Goal: Communication & Community: Answer question/provide support

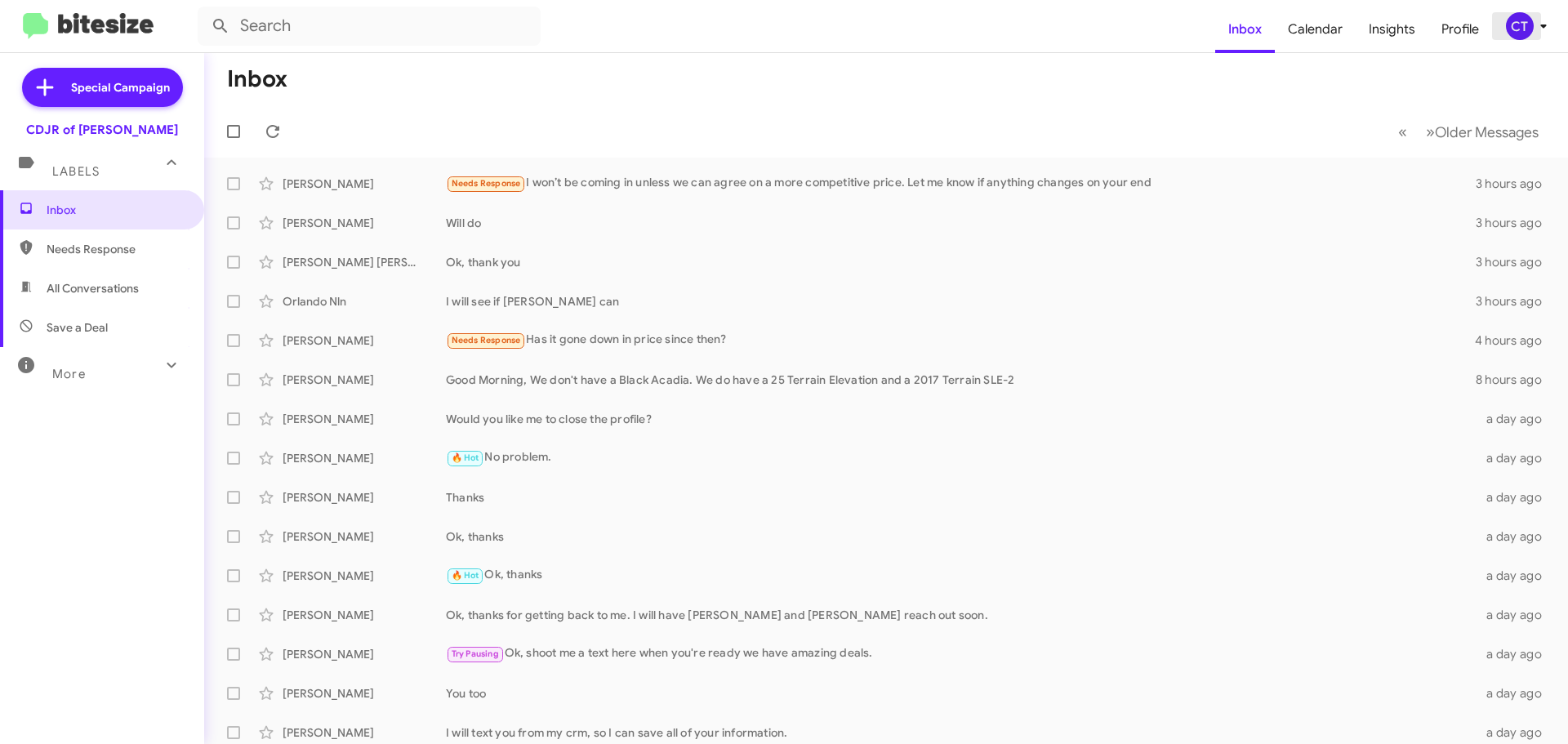
click at [1530, 16] on span "CT" at bounding box center [1529, 26] width 49 height 28
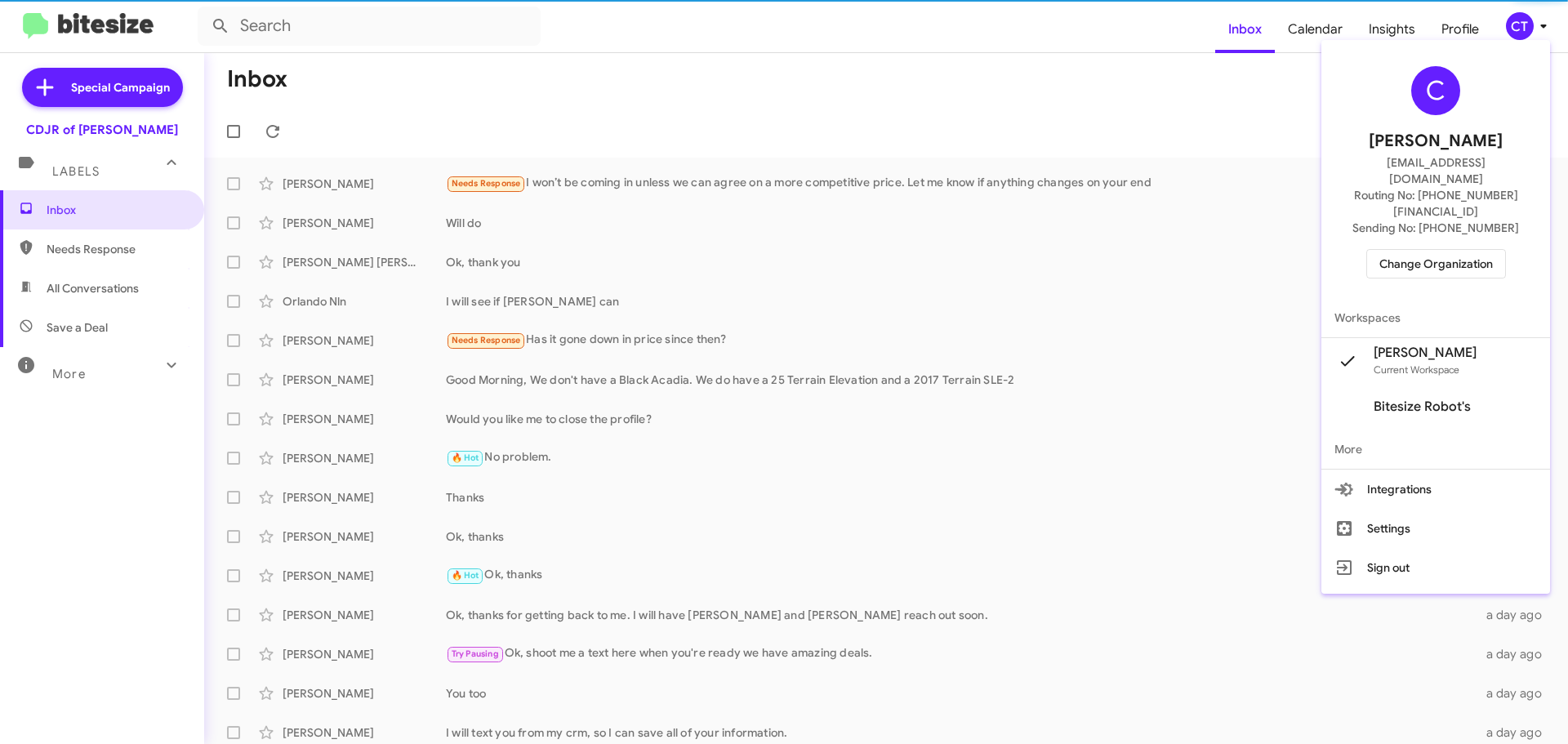
click at [1459, 250] on span "Change Organization" at bounding box center [1435, 264] width 113 height 28
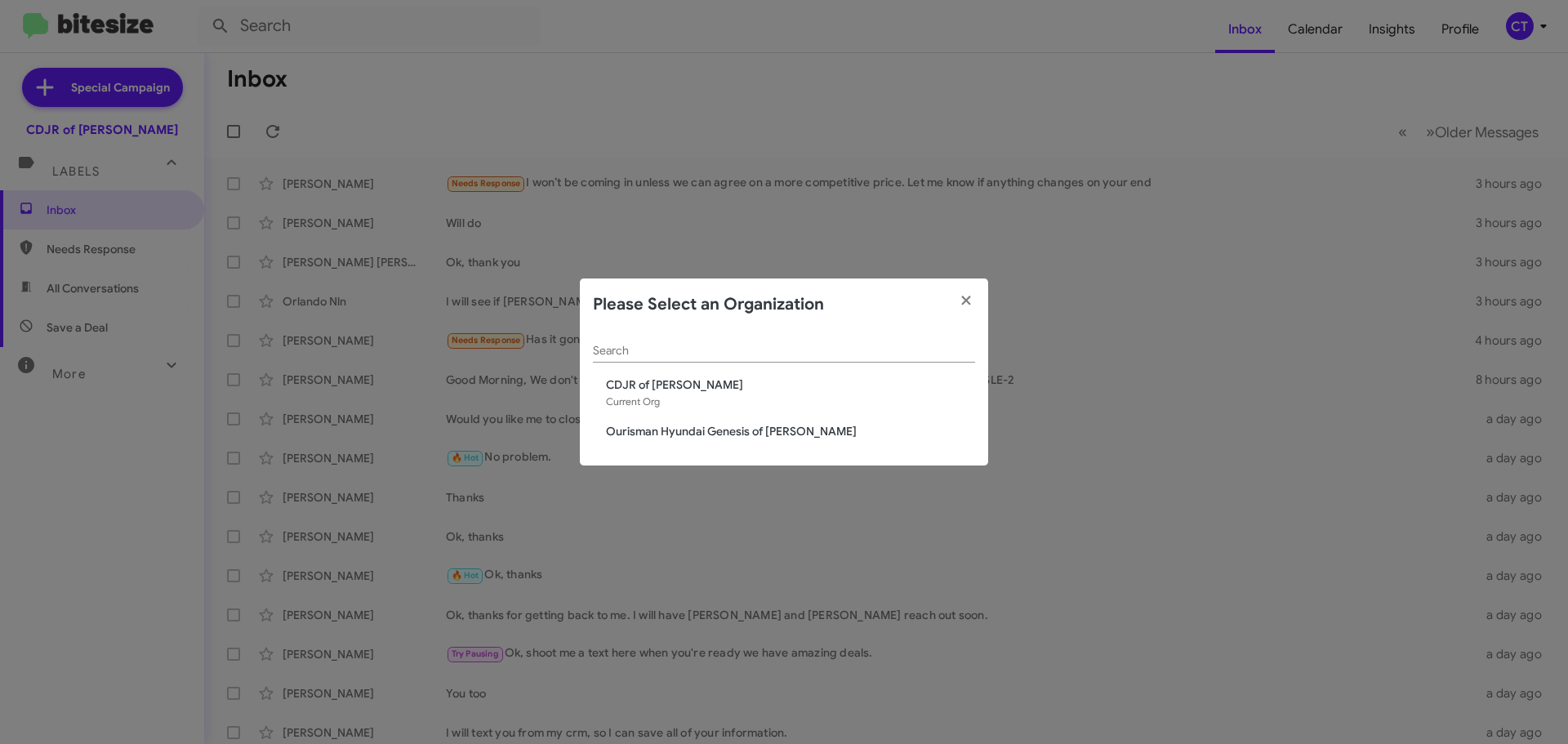
click at [689, 426] on span "Ourisman Hyundai Genesis of Bowie" at bounding box center [790, 431] width 369 height 17
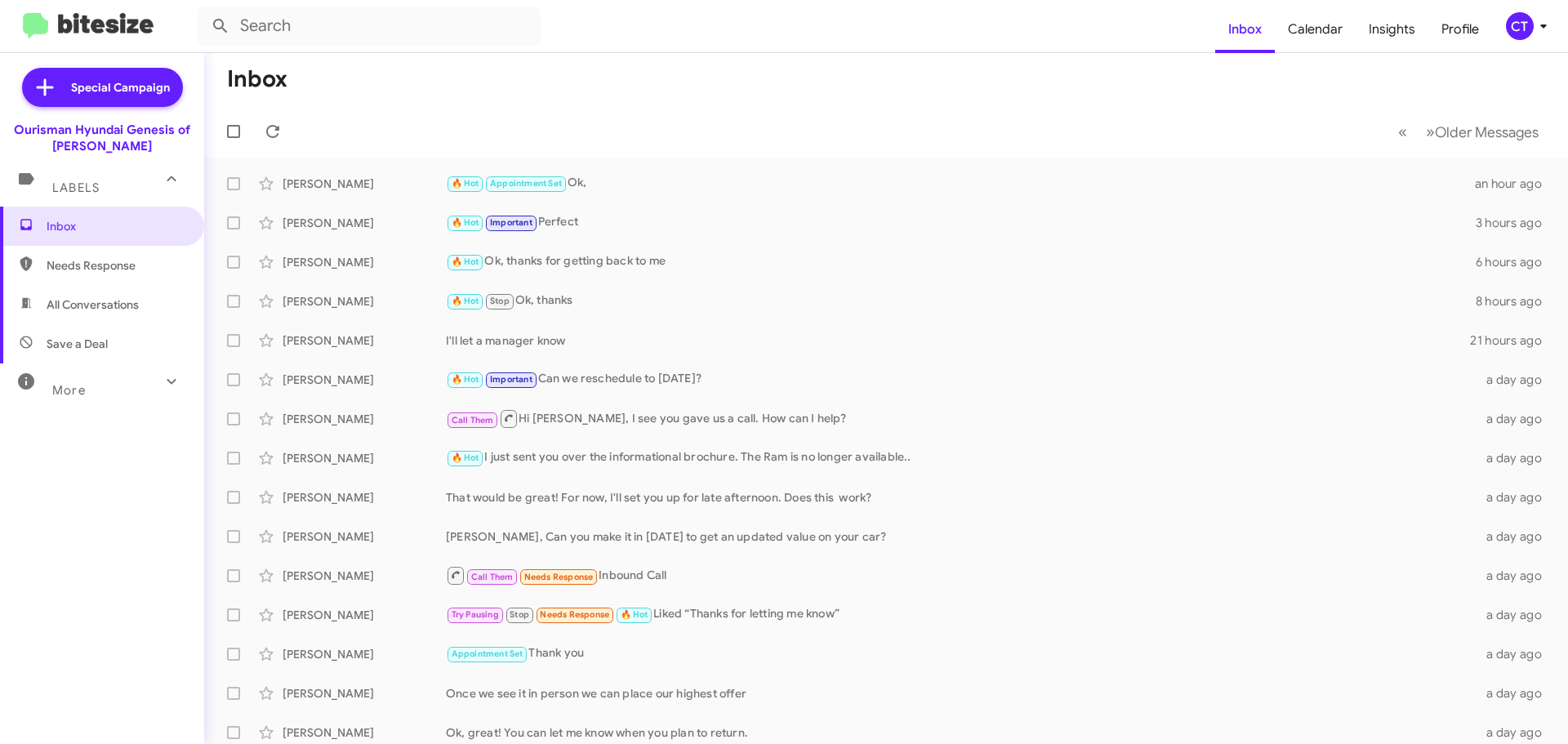
click at [1515, 35] on div "CT" at bounding box center [1519, 26] width 28 height 28
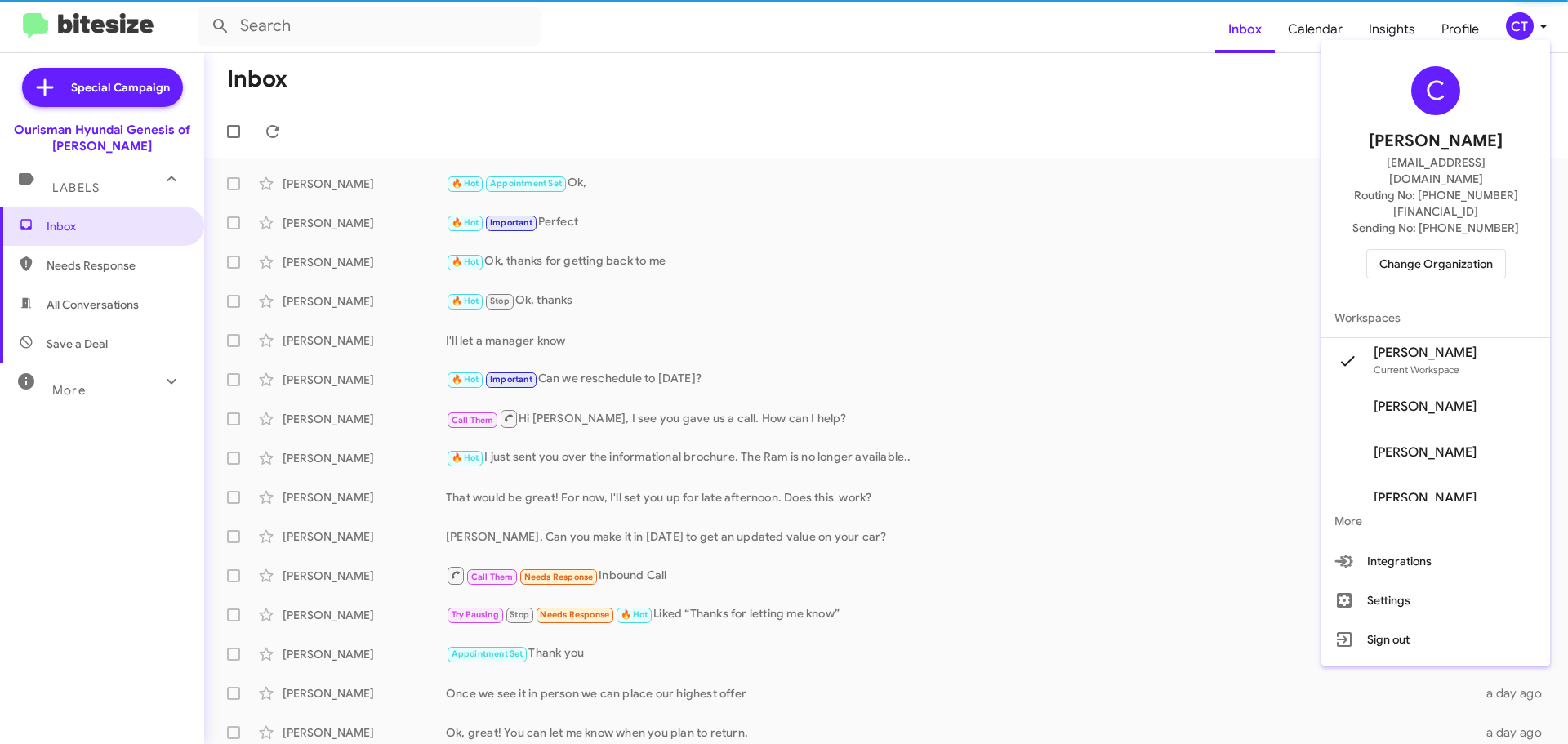
click at [1400, 250] on span "Change Organization" at bounding box center [1435, 264] width 113 height 28
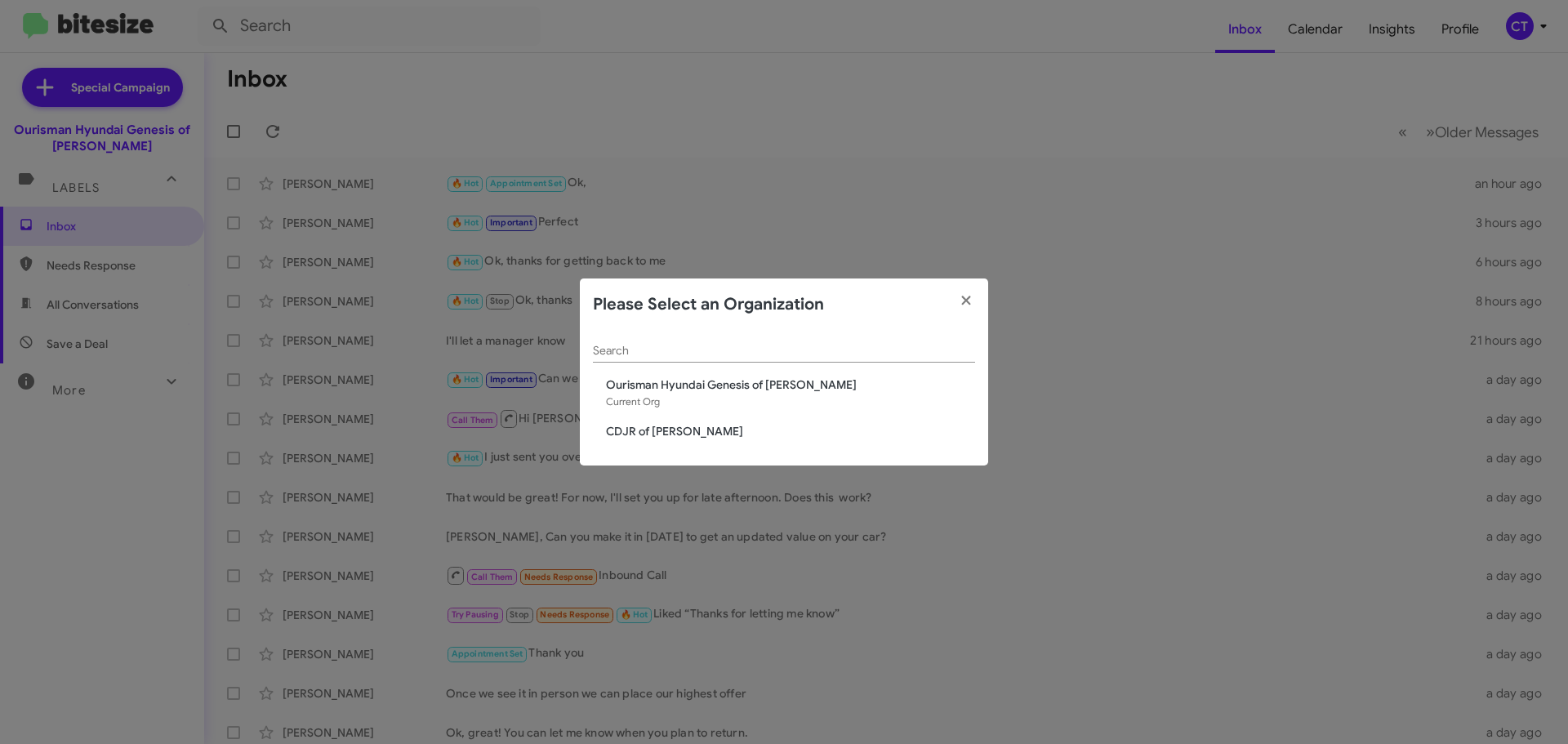
click at [629, 429] on span "CDJR of [PERSON_NAME]" at bounding box center [790, 431] width 369 height 17
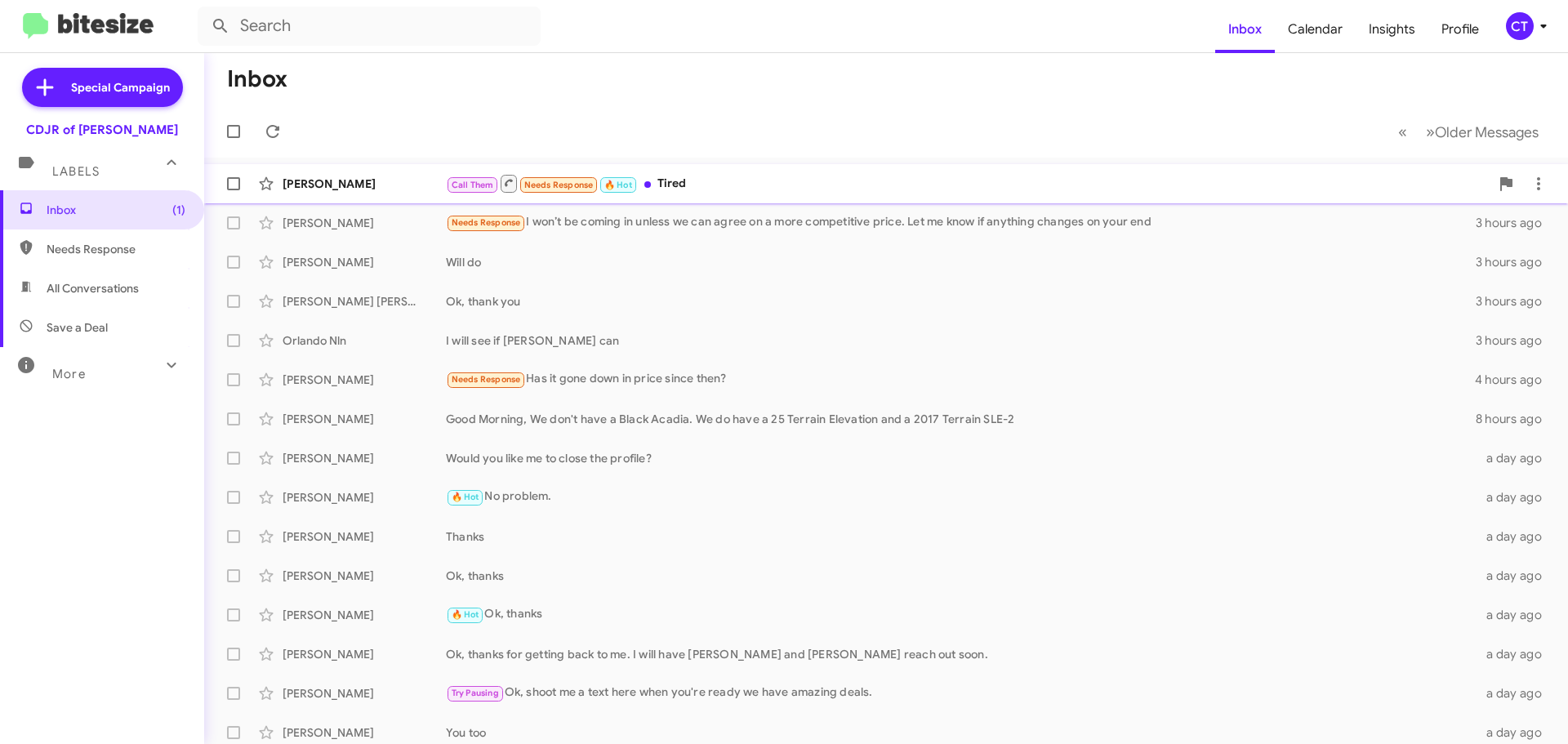
click at [686, 192] on div "Call Them Needs Response 🔥 Hot Tired" at bounding box center [968, 183] width 1044 height 20
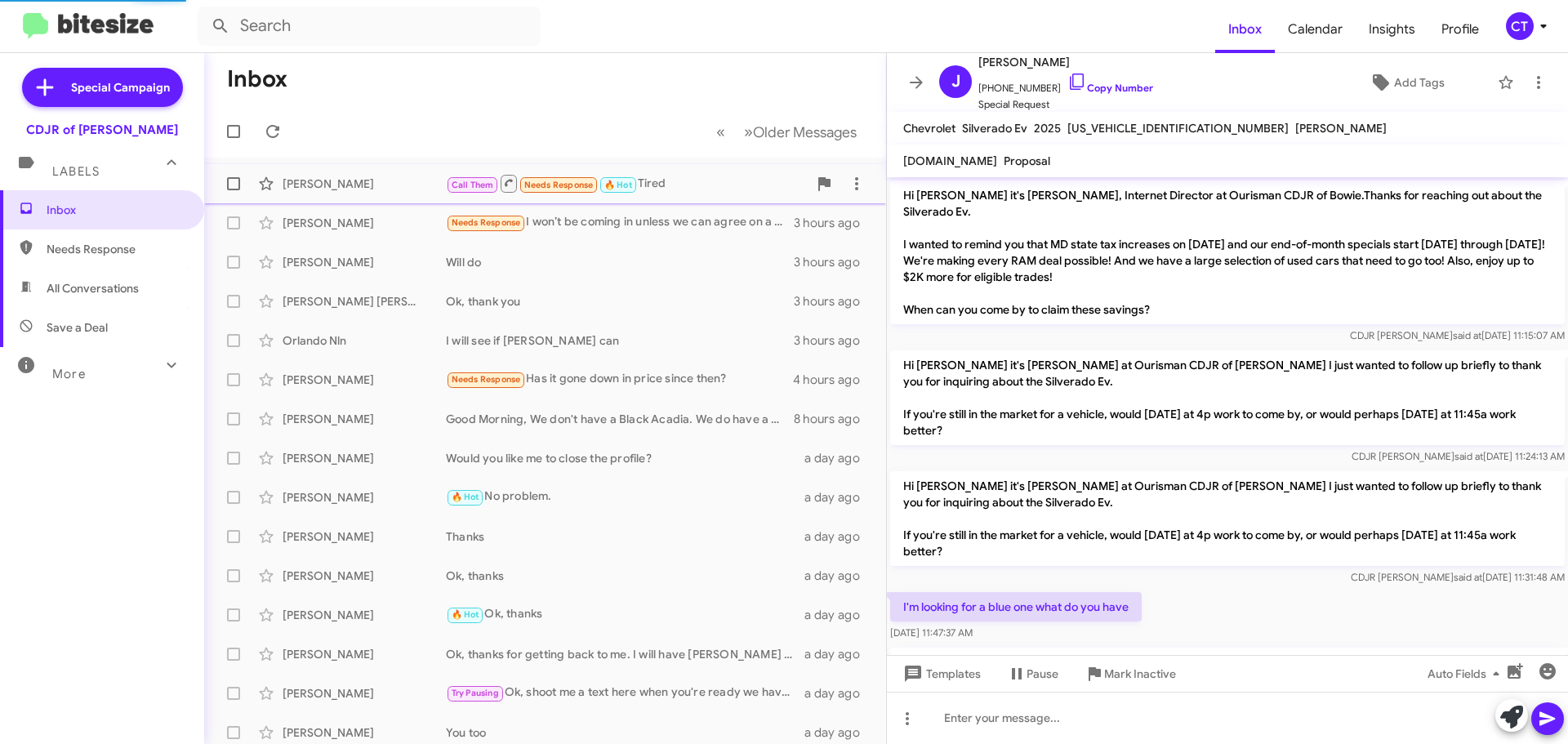
scroll to position [1229, 0]
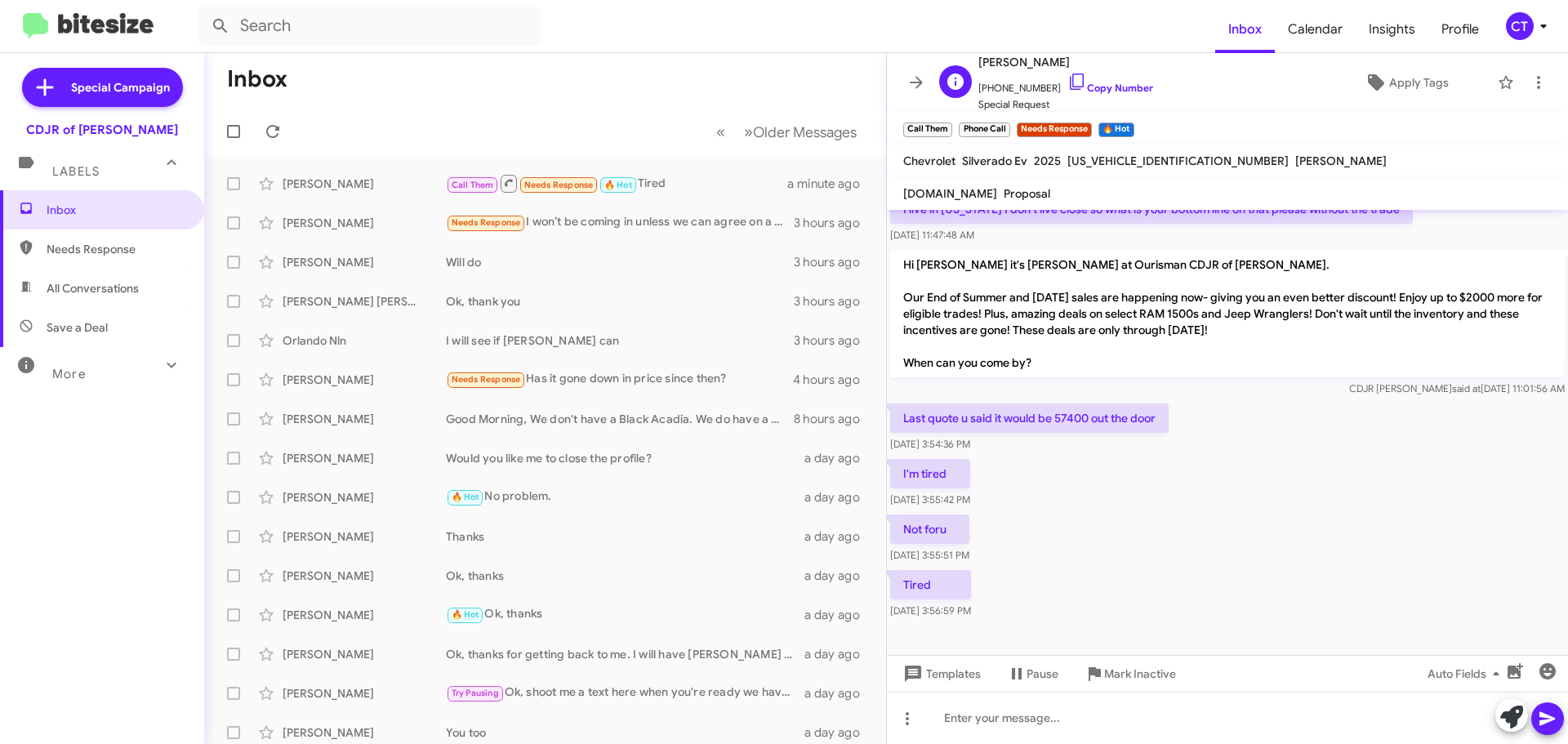
drag, startPoint x: 1055, startPoint y: 78, endPoint x: 947, endPoint y: 88, distance: 108.5
click at [1067, 78] on icon at bounding box center [1077, 82] width 20 height 20
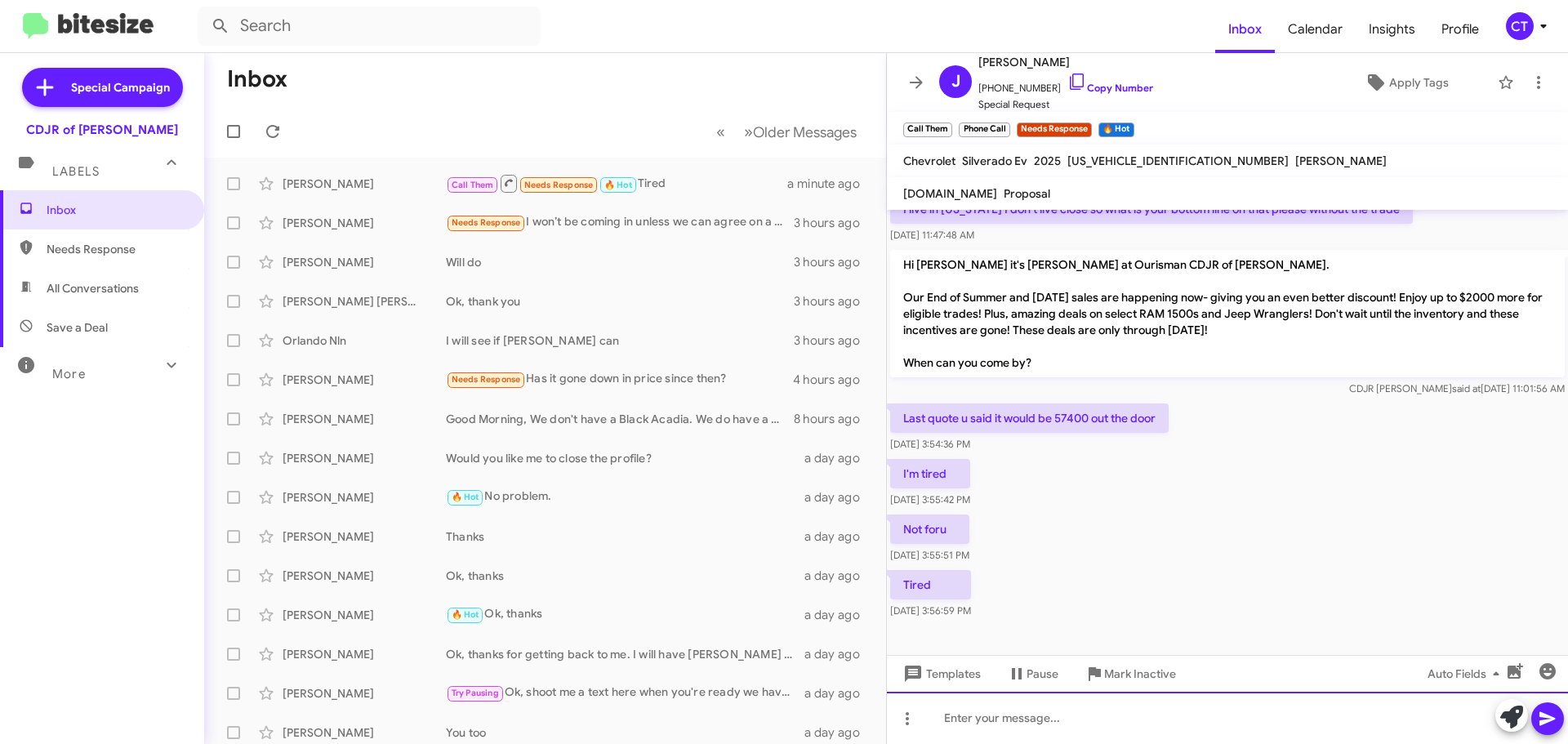
click at [1016, 717] on div at bounding box center [1227, 718] width 681 height 53
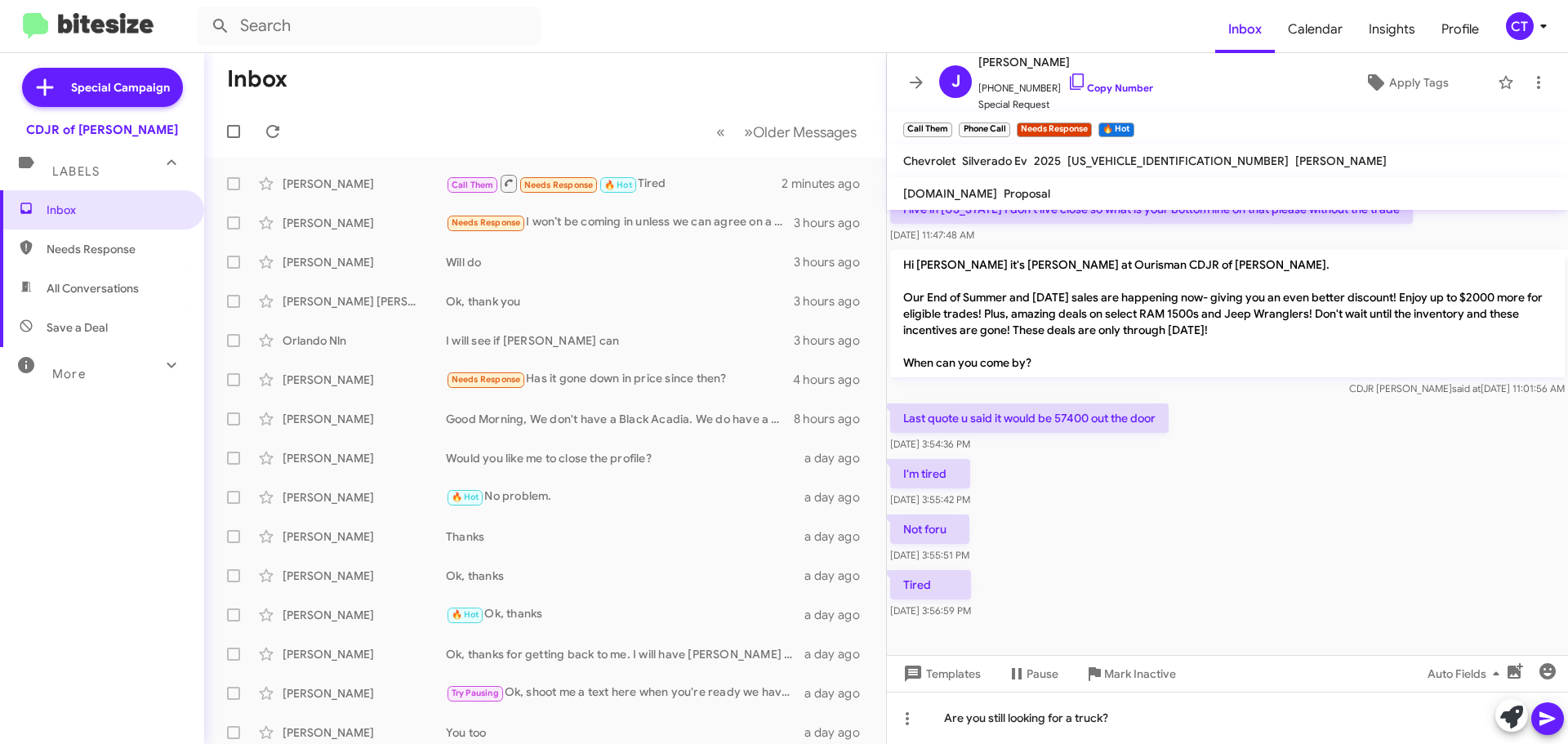
click at [1539, 723] on icon at bounding box center [1547, 719] width 20 height 20
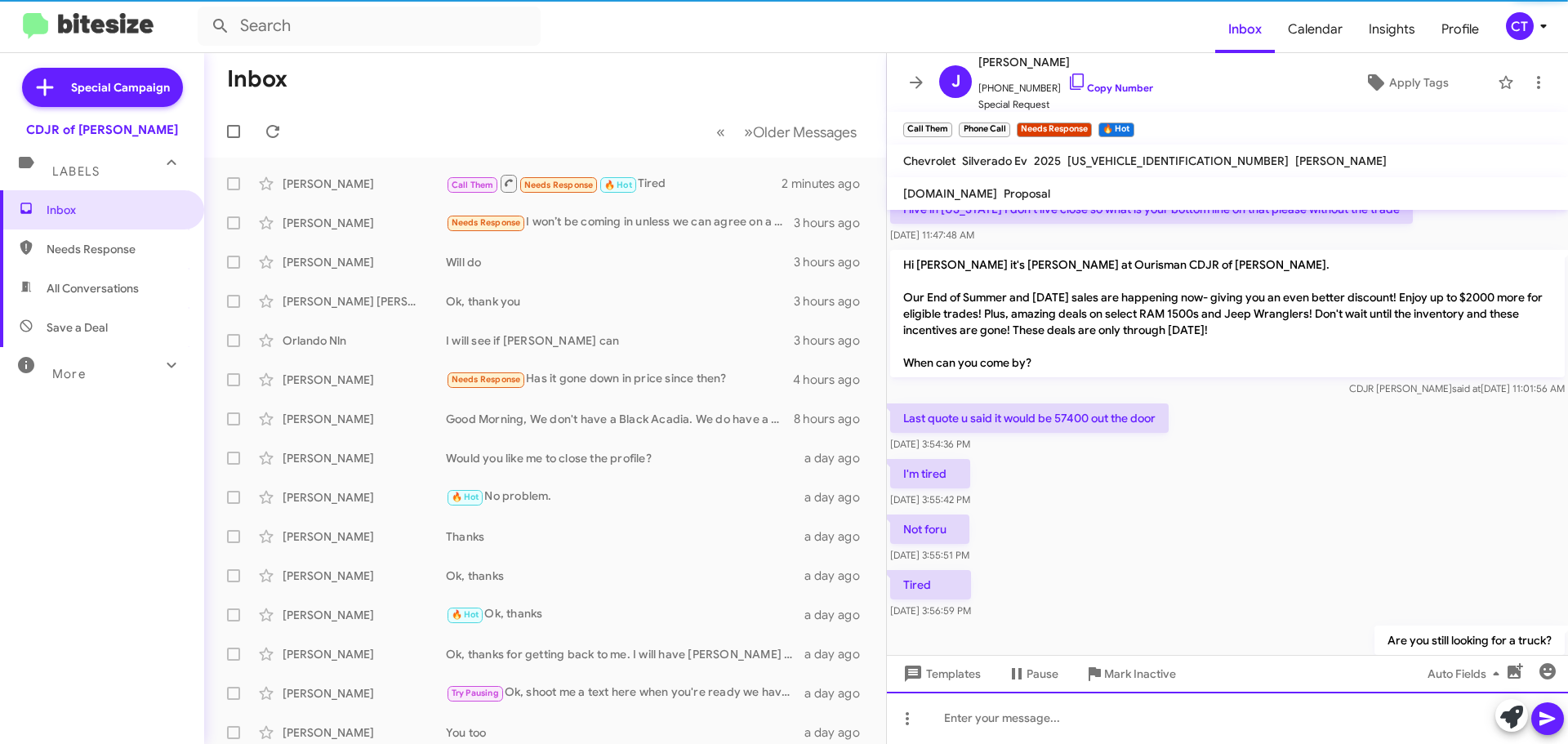
scroll to position [0, 0]
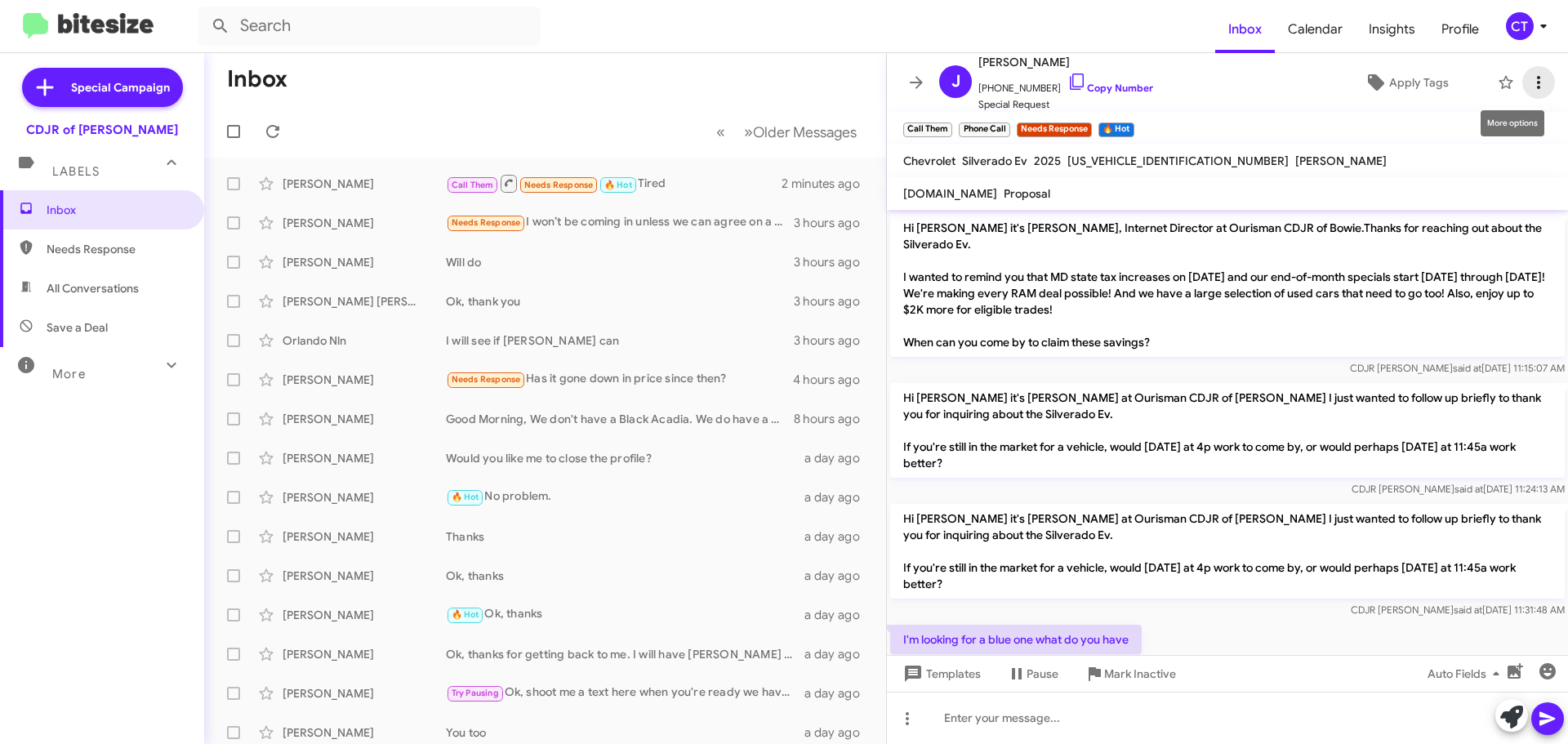
click at [1536, 87] on icon at bounding box center [1538, 83] width 3 height 13
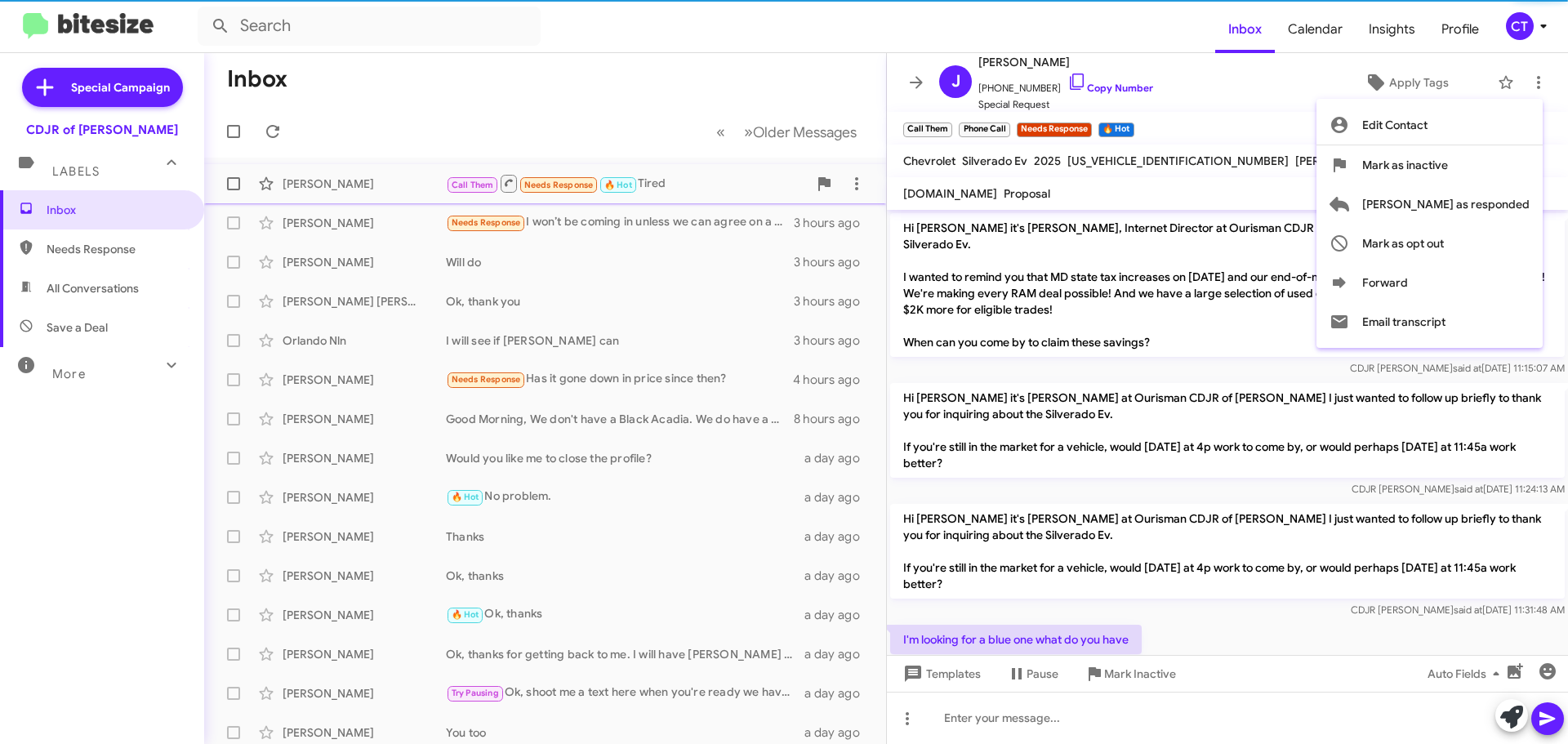
click at [1470, 198] on span "[PERSON_NAME] as responded" at bounding box center [1445, 204] width 168 height 39
